Goal: Task Accomplishment & Management: Use online tool/utility

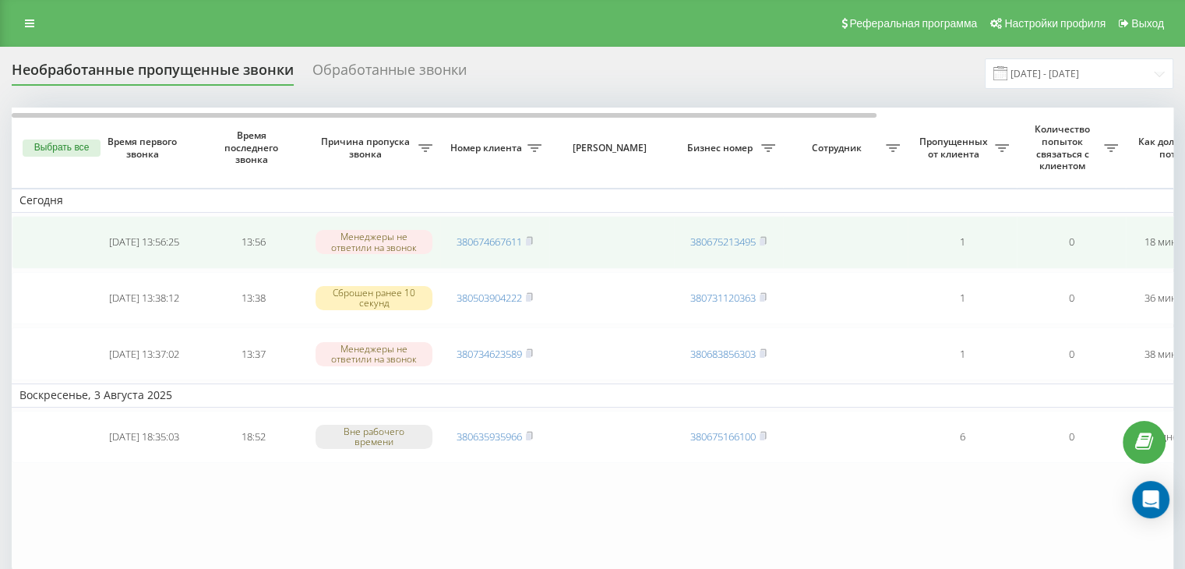
drag, startPoint x: 530, startPoint y: 353, endPoint x: 488, endPoint y: 266, distance: 96.8
click at [530, 353] on rect at bounding box center [528, 353] width 5 height 7
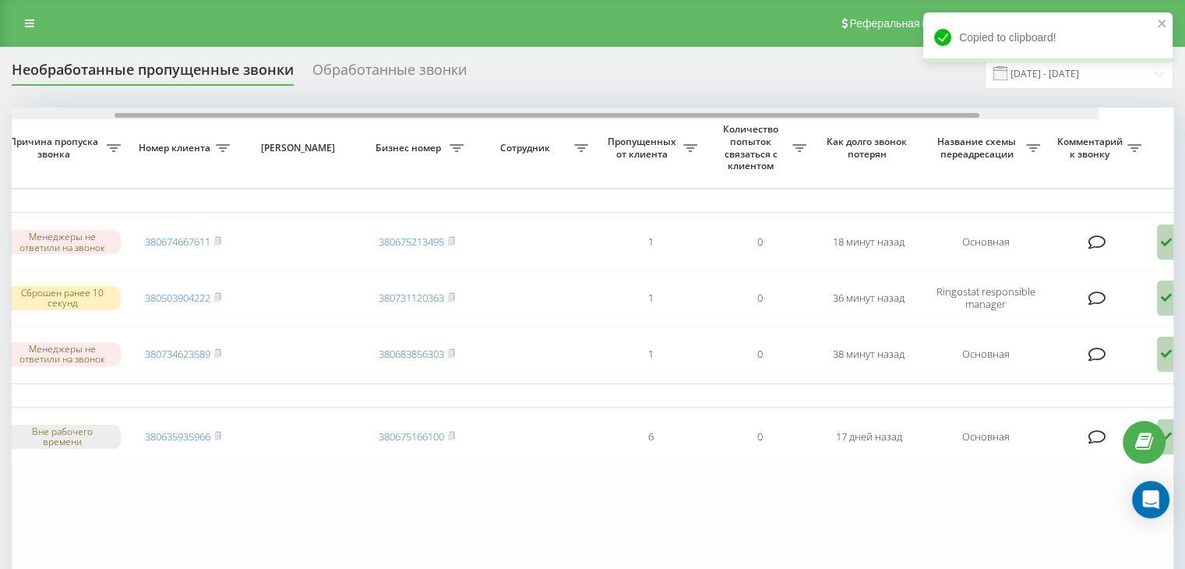
scroll to position [0, 396]
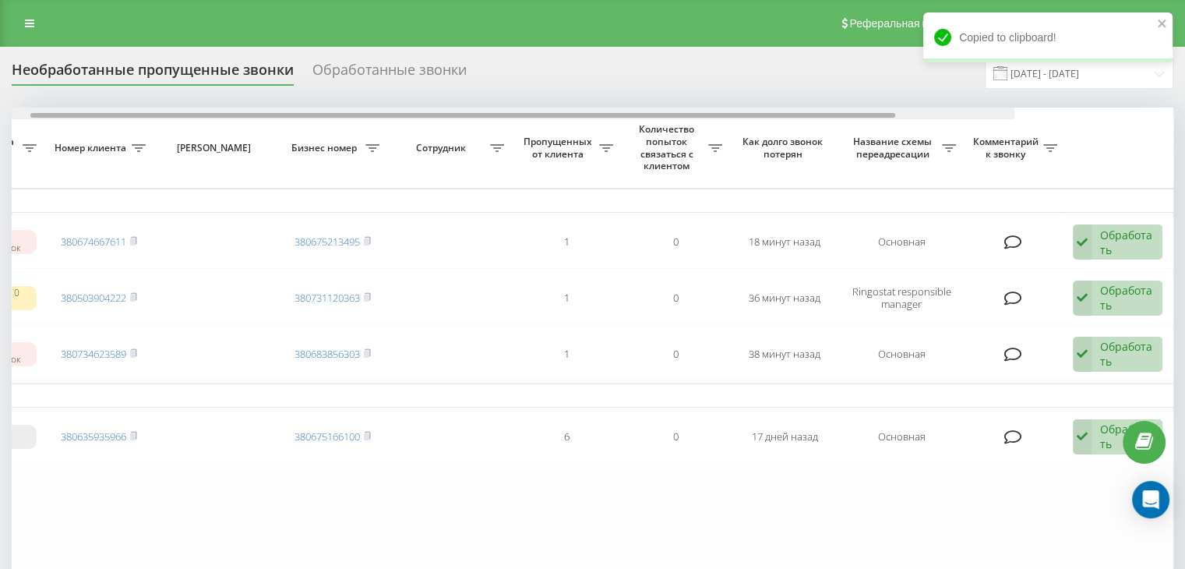
drag, startPoint x: 861, startPoint y: 116, endPoint x: 1196, endPoint y: 118, distance: 334.9
click at [1184, 118] on html "[DOMAIN_NAME] Проекты [DOMAIN_NAME] Центр обращений Журнал звонков Журнал сообщ…" at bounding box center [592, 284] width 1185 height 569
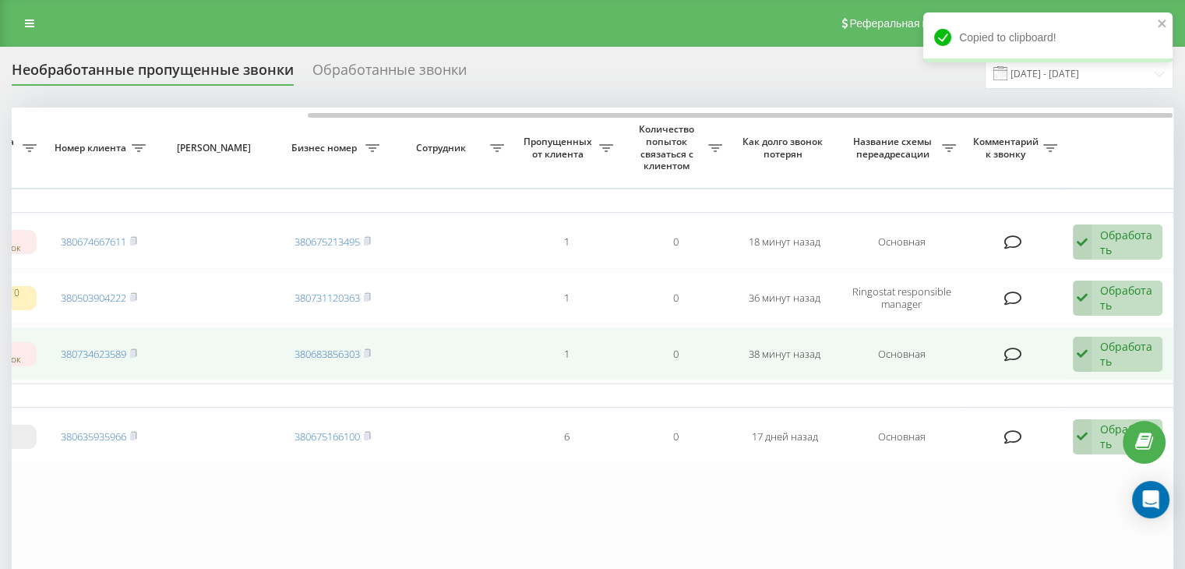
click at [1143, 365] on div "Обработать" at bounding box center [1127, 354] width 54 height 30
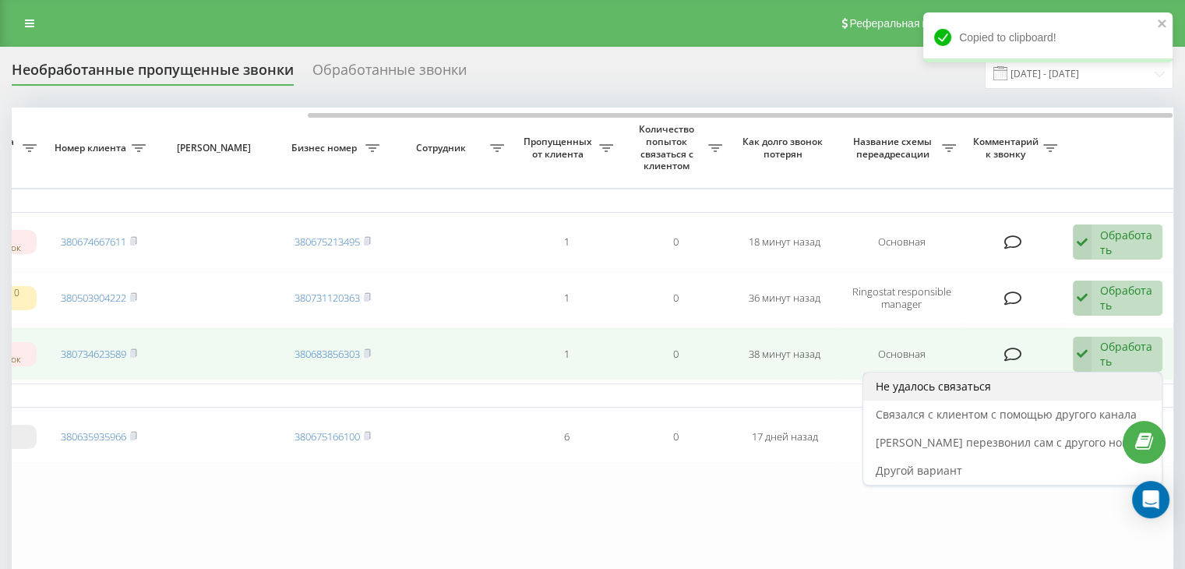
click at [991, 379] on span "Не удалось связаться" at bounding box center [932, 386] width 115 height 15
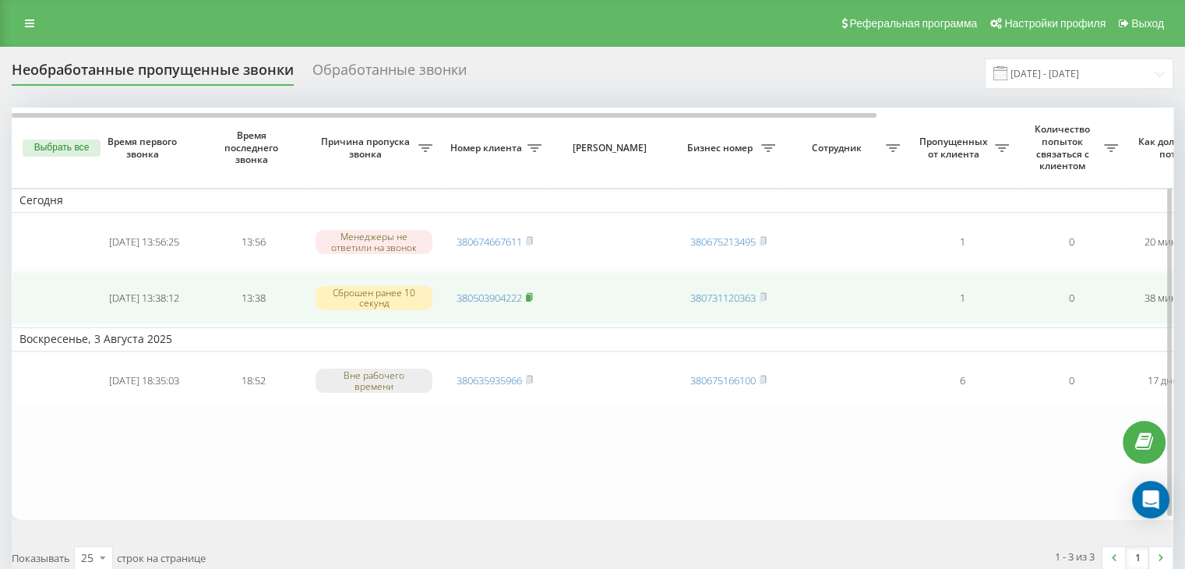
click at [530, 296] on rect at bounding box center [528, 297] width 5 height 7
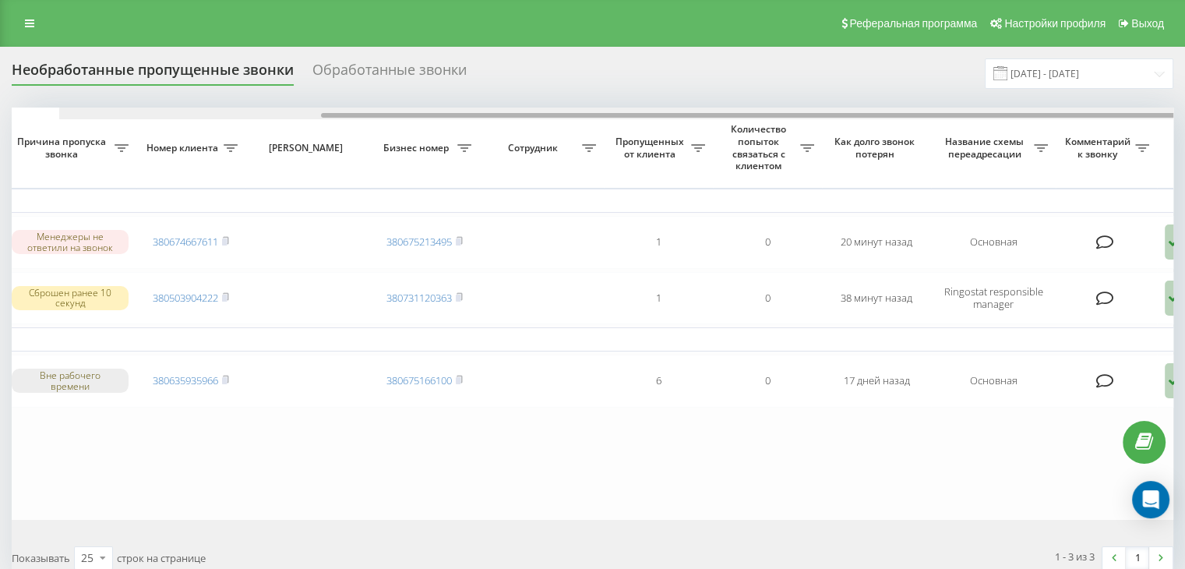
drag, startPoint x: 565, startPoint y: 116, endPoint x: 934, endPoint y: 181, distance: 374.9
click at [840, 119] on div at bounding box center [639, 113] width 1161 height 12
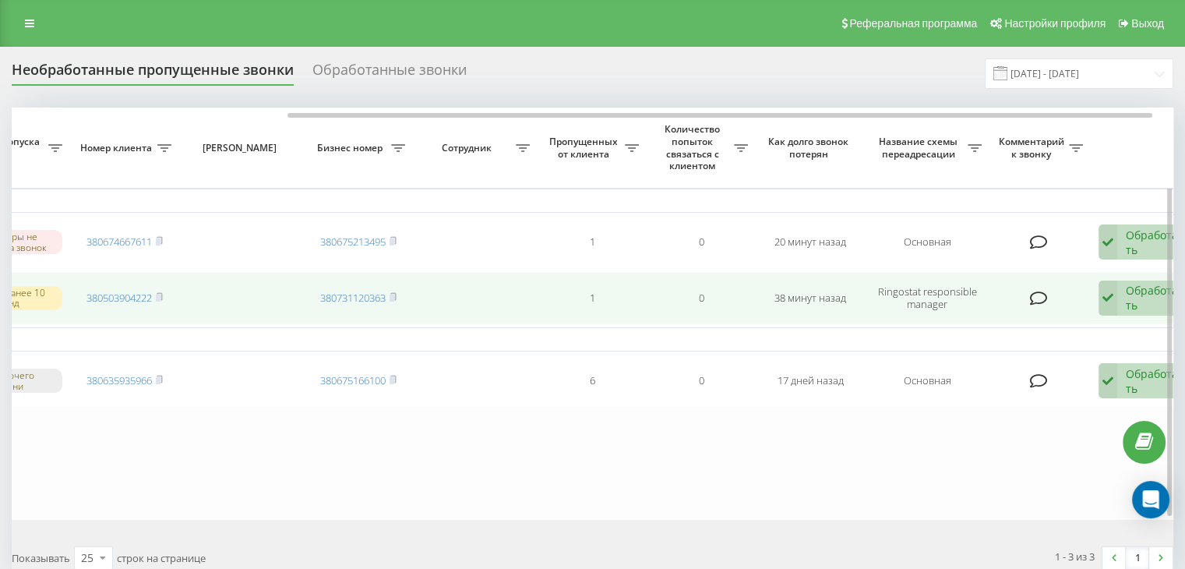
click at [1129, 290] on div "Обработать" at bounding box center [1152, 298] width 54 height 30
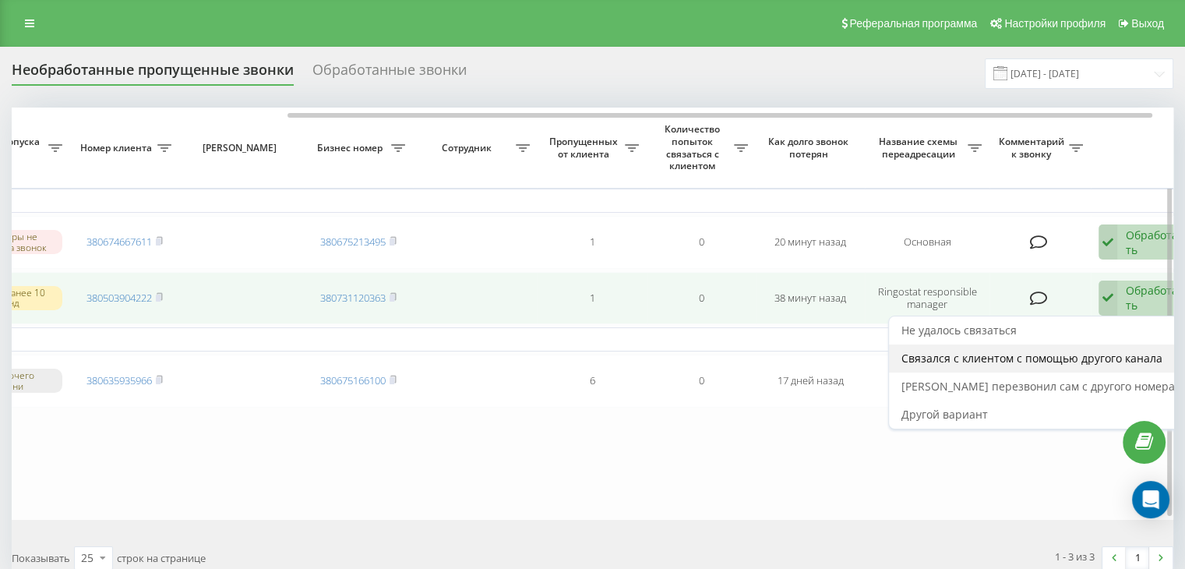
click at [1100, 350] on span "Связался с клиентом с помощью другого канала" at bounding box center [1031, 357] width 261 height 15
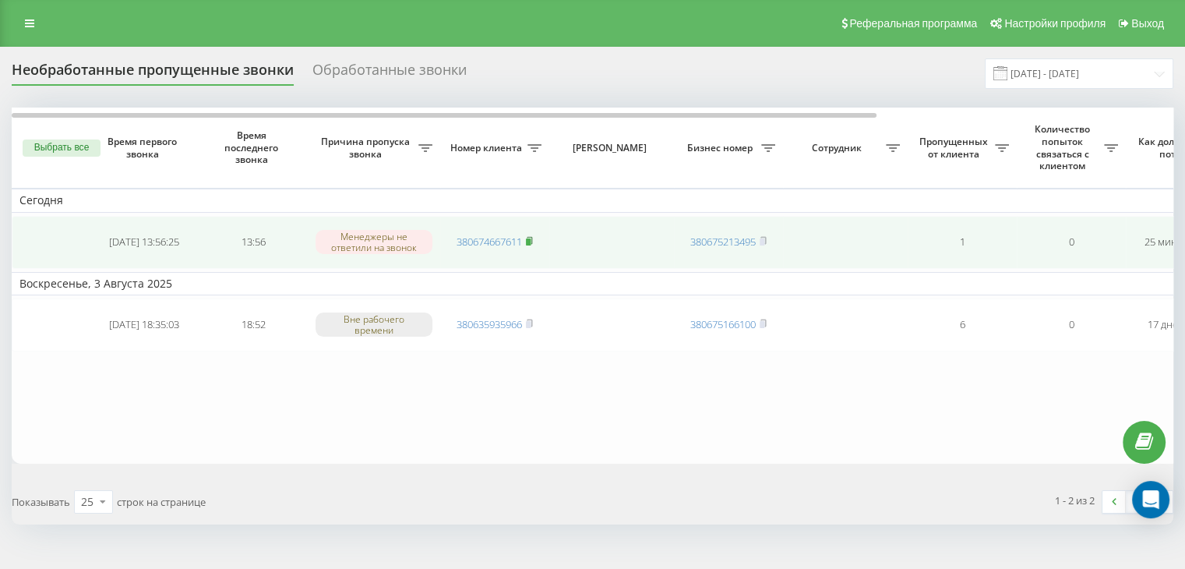
click at [532, 241] on icon at bounding box center [529, 240] width 5 height 7
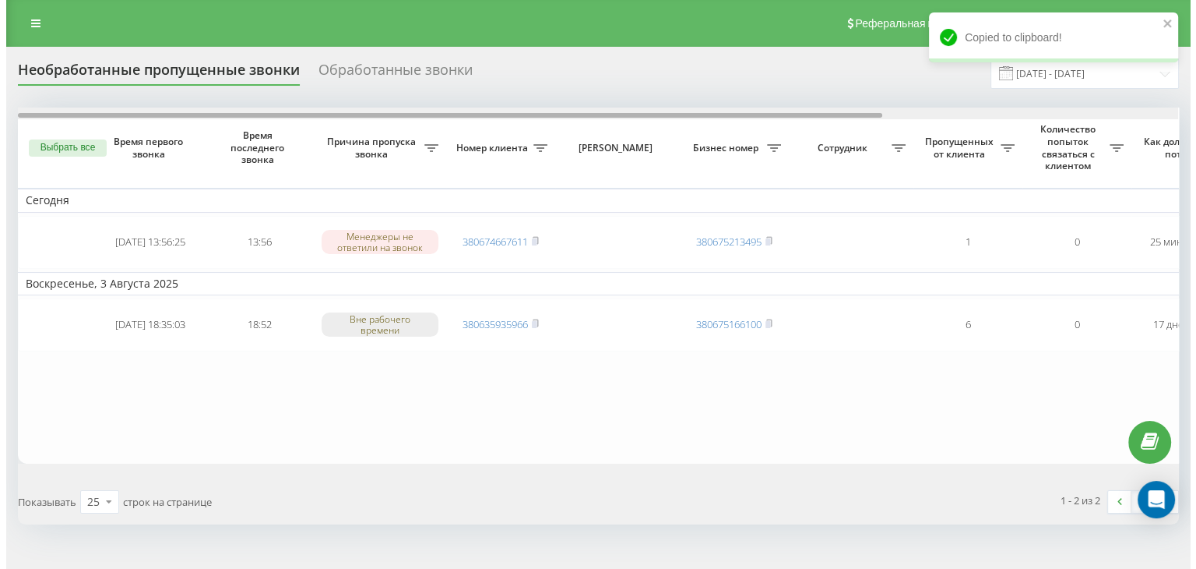
scroll to position [0, 396]
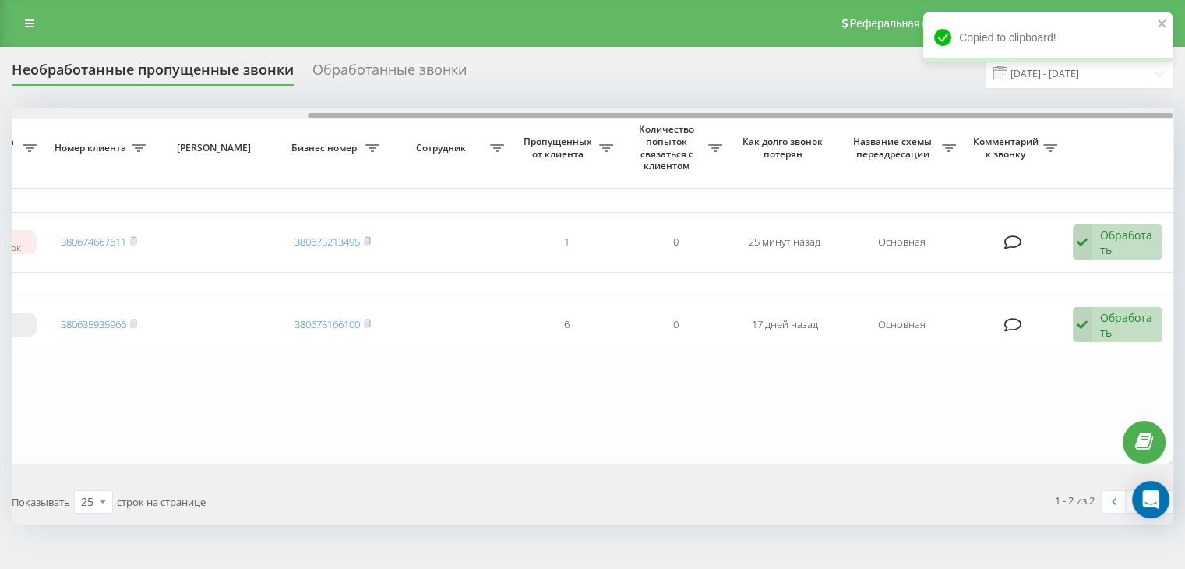
drag, startPoint x: 860, startPoint y: 116, endPoint x: 1196, endPoint y: 110, distance: 335.8
click at [1185, 110] on html "[DOMAIN_NAME] Проекты [DOMAIN_NAME] Центр обращений Журнал звонков Журнал сообщ…" at bounding box center [592, 284] width 1185 height 569
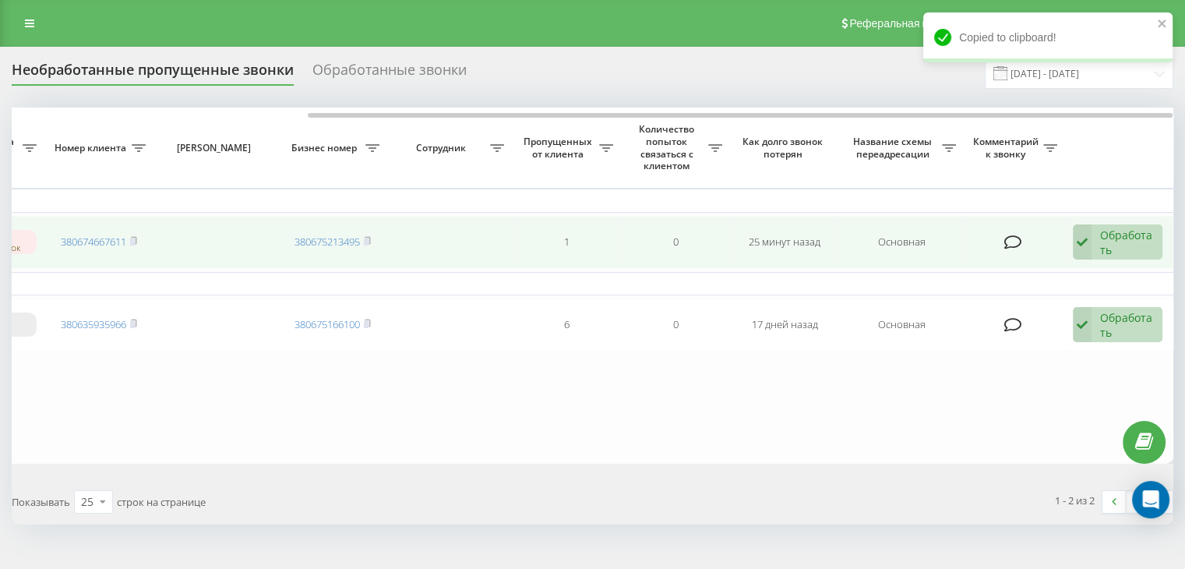
click at [1131, 241] on div "Обработать" at bounding box center [1127, 242] width 54 height 30
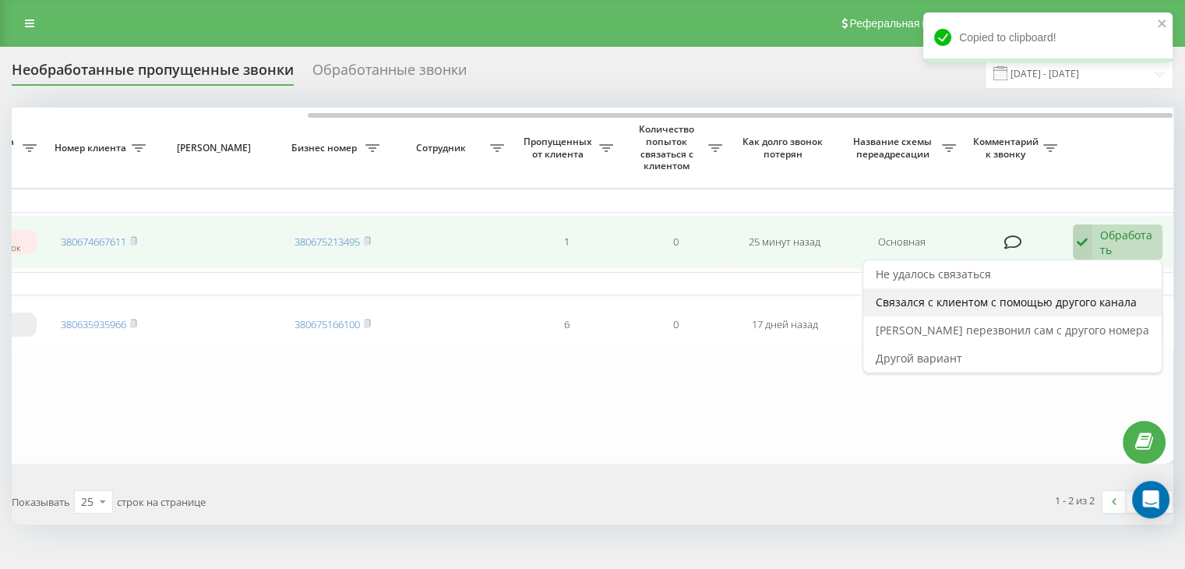
click at [1062, 301] on span "Связался с клиентом с помощью другого канала" at bounding box center [1005, 301] width 261 height 15
